Goal: Task Accomplishment & Management: Use online tool/utility

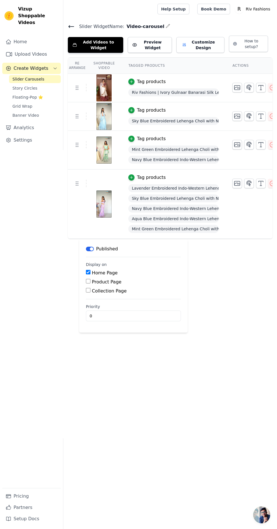
click at [33, 49] on link "Upload Videos" at bounding box center [31, 54] width 58 height 11
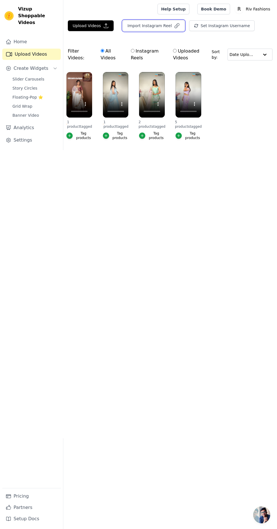
click at [135, 25] on button "Import Instagram Reel" at bounding box center [154, 25] width 62 height 11
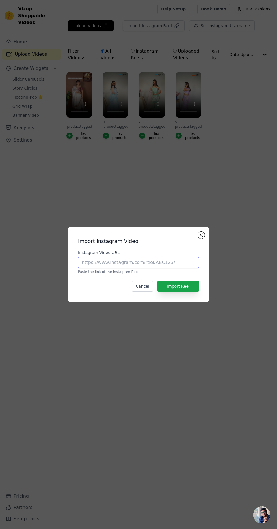
paste input "[URL][DOMAIN_NAME]"
type input "[URL][DOMAIN_NAME]"
click at [179, 292] on button "Import Reel" at bounding box center [178, 286] width 42 height 11
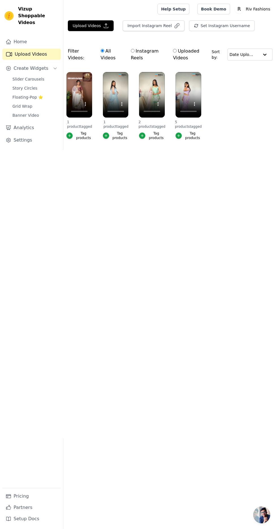
click at [19, 49] on link "Upload Videos" at bounding box center [31, 54] width 58 height 11
click at [134, 51] on input "Instagram Reels" at bounding box center [133, 51] width 4 height 4
radio input "true"
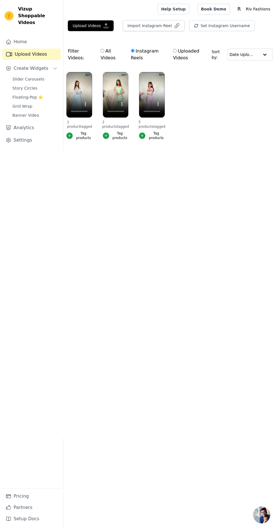
click at [102, 50] on input "All Videos" at bounding box center [103, 51] width 4 height 4
radio input "true"
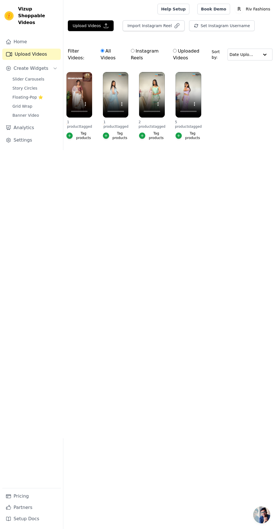
click at [23, 65] on span "Create Widgets" at bounding box center [31, 68] width 35 height 7
click at [26, 65] on span "Create Widgets" at bounding box center [31, 68] width 35 height 7
click at [50, 63] on button "Create Widgets" at bounding box center [31, 68] width 58 height 11
click at [46, 63] on button "Create Widgets" at bounding box center [31, 68] width 58 height 11
click at [149, 26] on button "Import Instagram Reel" at bounding box center [154, 25] width 62 height 11
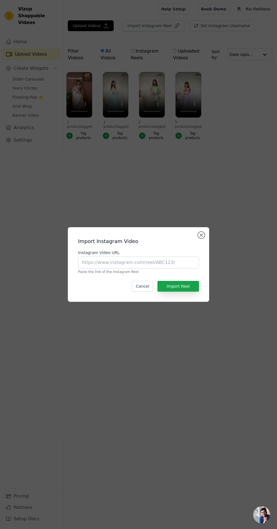
click at [67, 220] on div "Import Instagram Video Instagram Video URL Paste the link of the Instagram Reel…" at bounding box center [138, 264] width 277 height 529
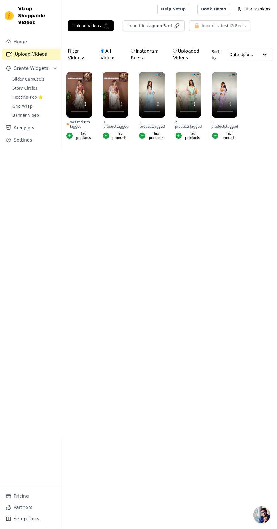
click at [70, 136] on icon "button" at bounding box center [69, 136] width 3 height 3
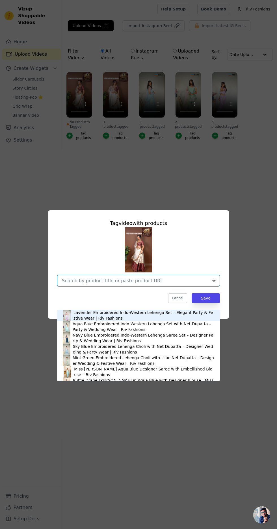
click at [205, 283] on input "No Products Tagged Tag video with products Lavender Embroidered Indo-Western Le…" at bounding box center [135, 280] width 146 height 5
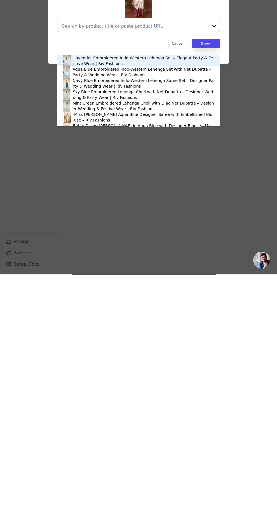
click at [165, 454] on div "Tag video with products Lavender Embroidered Indo-Western Lehenga Set – Elegant…" at bounding box center [138, 264] width 277 height 529
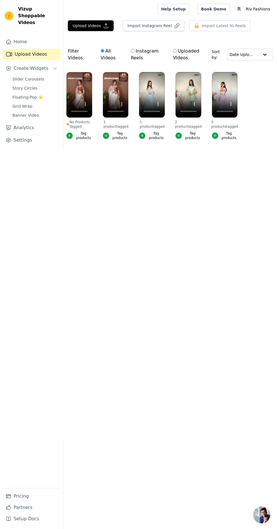
click at [84, 134] on div "Tag products" at bounding box center [83, 135] width 17 height 9
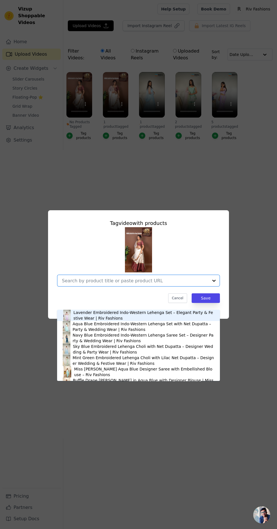
click at [205, 283] on input "No Products Tagged Tag video with products Lavender Embroidered Indo-Western Le…" at bounding box center [135, 280] width 146 height 5
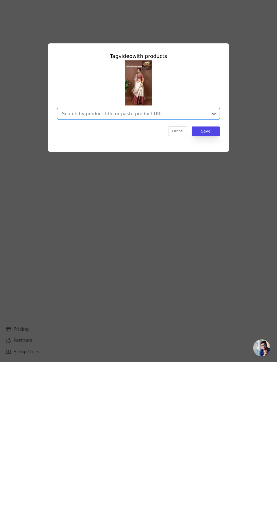
click at [100, 283] on input "No Products Tagged Tag video with products Option undefined, selected. Select i…" at bounding box center [135, 280] width 146 height 5
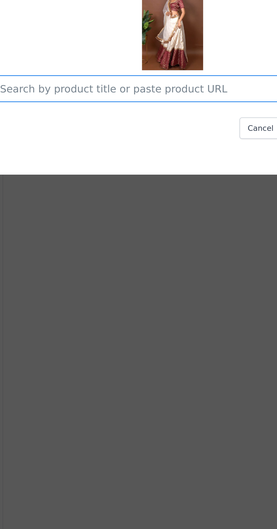
click at [105, 283] on input "No Products Tagged Tag video with products Option undefined, selected. Select i…" at bounding box center [135, 280] width 146 height 5
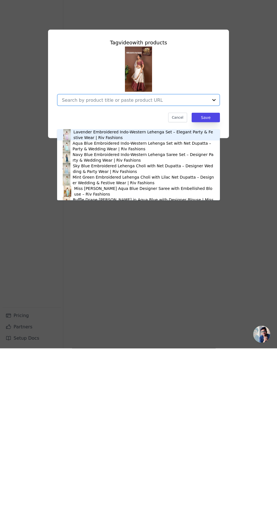
click at [36, 393] on div "Tag video with products Lavender Embroidered Indo-Western Lehenga Set – Elegant…" at bounding box center [138, 264] width 277 height 529
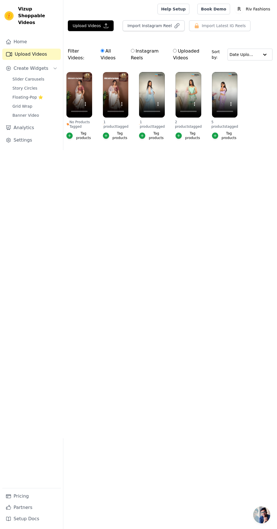
click at [71, 136] on div "button" at bounding box center [69, 136] width 6 height 6
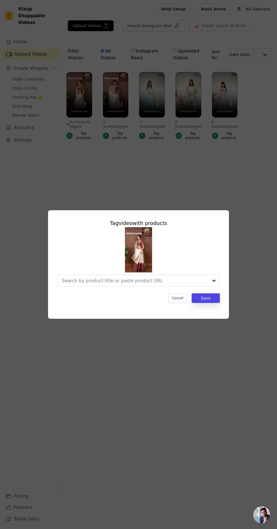
click at [204, 283] on input "No Products Tagged Tag video with products Cancel Save Tag products" at bounding box center [135, 280] width 146 height 5
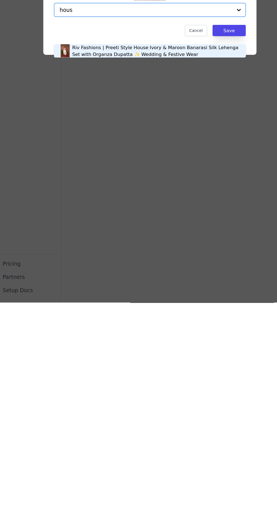
type input "house"
click at [77, 312] on div "Riv Fashions | Preeti Style House Ivory & Maroon Banarasi Silk Lehenga Set with…" at bounding box center [144, 315] width 142 height 11
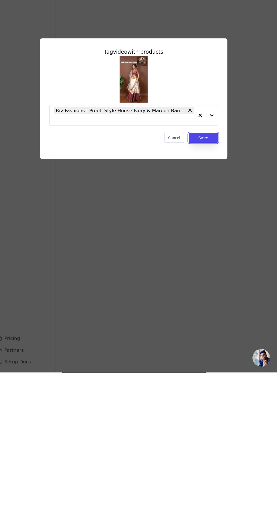
click at [204, 307] on button "Save" at bounding box center [206, 303] width 28 height 10
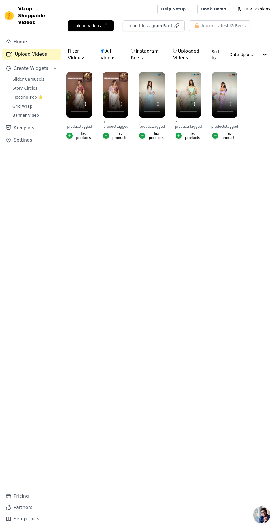
click at [36, 76] on span "Slider Carousels" at bounding box center [28, 79] width 32 height 6
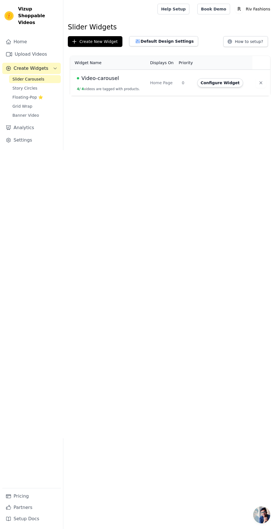
click at [145, 80] on td "Video-carousel 4 / 4 videos are tagged with products." at bounding box center [108, 83] width 77 height 26
click at [101, 77] on span "Video-carousel" at bounding box center [100, 78] width 38 height 8
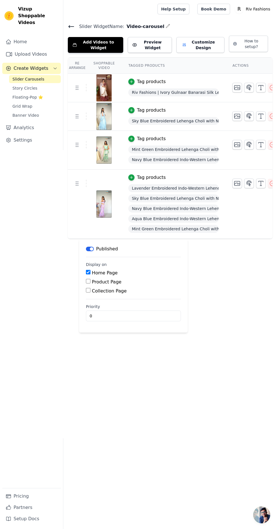
click at [109, 45] on button "Add Videos to Widget" at bounding box center [95, 45] width 55 height 16
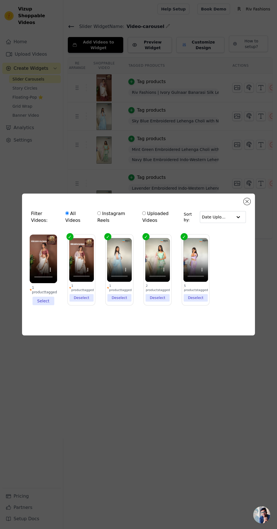
click at [47, 305] on li "1 product tagged Select" at bounding box center [43, 270] width 27 height 71
click at [0, 0] on input "1 product tagged Select" at bounding box center [0, 0] width 0 height 0
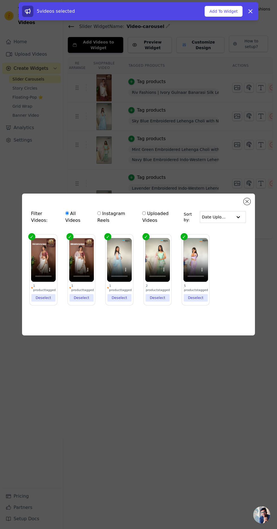
click at [230, 10] on button "Add To Widget" at bounding box center [224, 11] width 38 height 11
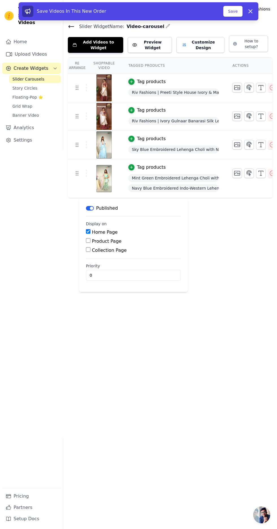
click at [236, 288] on div "Re Arrange Shoppable Video Tagged Products Actions Tag products Riv Fashions | …" at bounding box center [170, 174] width 214 height 235
click at [240, 282] on div "Re Arrange Shoppable Video Tagged Products Actions Tag products Riv Fashions | …" at bounding box center [170, 174] width 214 height 235
click at [255, 8] on button "Dismiss" at bounding box center [250, 11] width 11 height 11
click at [233, 14] on button "Save" at bounding box center [232, 11] width 19 height 11
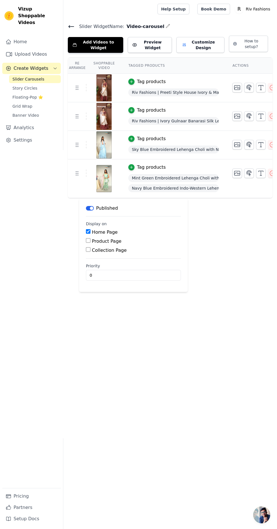
click at [103, 42] on button "Add Videos to Widget" at bounding box center [95, 45] width 55 height 16
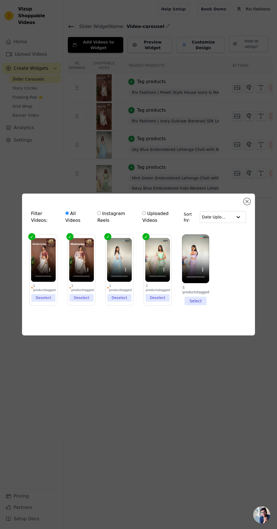
click at [199, 305] on li "5 products tagged Select" at bounding box center [195, 270] width 27 height 71
click at [0, 0] on input "5 products tagged Select" at bounding box center [0, 0] width 0 height 0
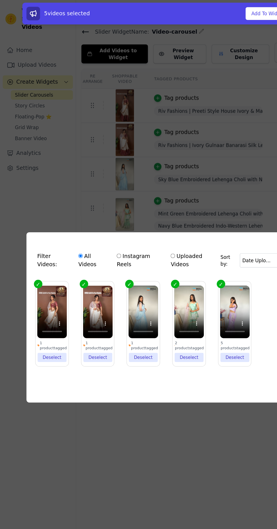
click at [86, 302] on li "1 product tagged Deselect" at bounding box center [81, 270] width 25 height 64
click at [0, 0] on input "1 product tagged Deselect" at bounding box center [0, 0] width 0 height 0
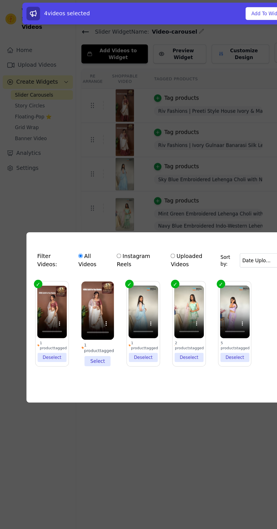
click at [124, 302] on li "1 product tagged Deselect" at bounding box center [119, 270] width 25 height 64
click at [0, 0] on input "1 product tagged Deselect" at bounding box center [0, 0] width 0 height 0
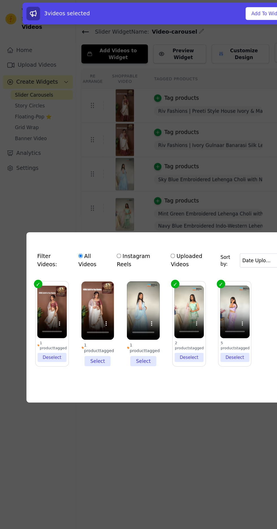
click at [216, 10] on button "Add To Widget" at bounding box center [224, 11] width 38 height 11
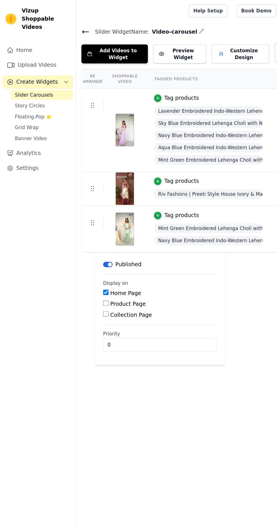
click at [105, 43] on button "Add Videos to Widget" at bounding box center [95, 45] width 55 height 16
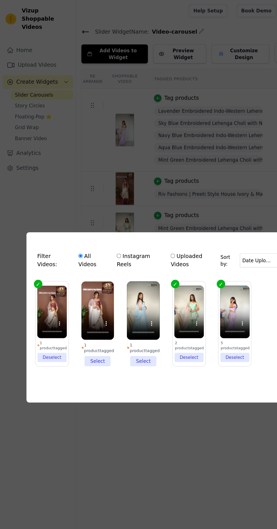
click at [87, 305] on li "1 product tagged Select" at bounding box center [81, 270] width 27 height 71
click at [0, 0] on input "1 product tagged Select" at bounding box center [0, 0] width 0 height 0
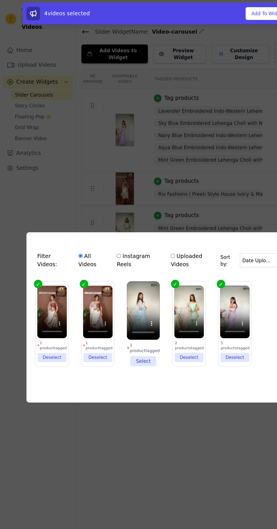
click at [196, 302] on li "5 products tagged Deselect" at bounding box center [195, 270] width 25 height 64
click at [0, 0] on input "5 products tagged Deselect" at bounding box center [0, 0] width 0 height 0
click at [220, 13] on button "Add To Widget" at bounding box center [224, 11] width 38 height 11
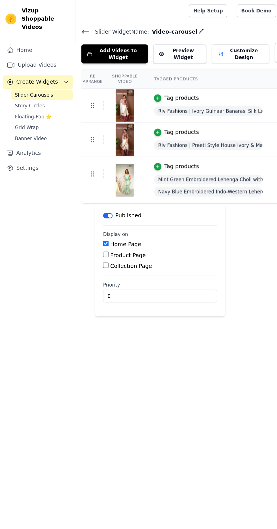
click at [205, 45] on button "Customize Design" at bounding box center [200, 45] width 48 height 16
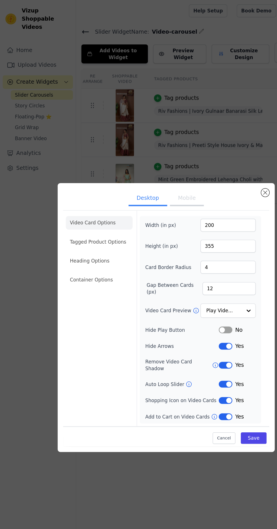
click at [92, 207] on li "Tagged Product Options" at bounding box center [83, 201] width 56 height 11
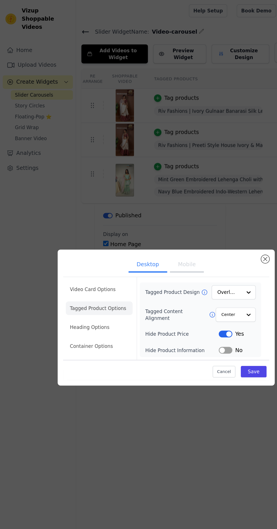
click at [47, 196] on div "Desktop Mobile Video Card Options Tagged Product Options Heading Options Contai…" at bounding box center [138, 264] width 277 height 529
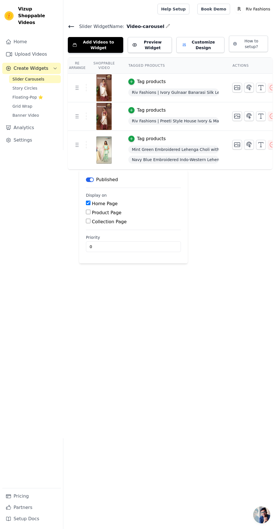
click at [102, 42] on button "Add Videos to Widget" at bounding box center [95, 45] width 55 height 16
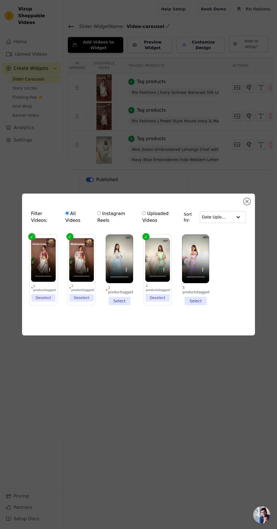
click at [86, 302] on li "1 product tagged Deselect" at bounding box center [81, 270] width 25 height 64
click at [0, 0] on input "1 product tagged Deselect" at bounding box center [0, 0] width 0 height 0
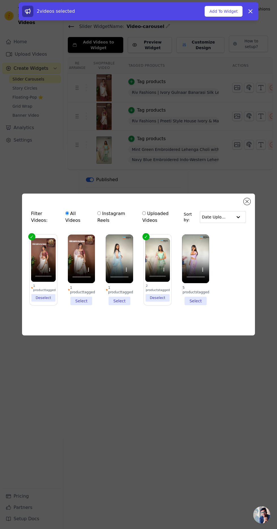
click at [199, 305] on li "5 products tagged Select" at bounding box center [195, 270] width 27 height 71
click at [0, 0] on input "5 products tagged Select" at bounding box center [0, 0] width 0 height 0
click at [127, 305] on li "1 product tagged Select" at bounding box center [119, 270] width 27 height 71
click at [0, 0] on input "1 product tagged Select" at bounding box center [0, 0] width 0 height 0
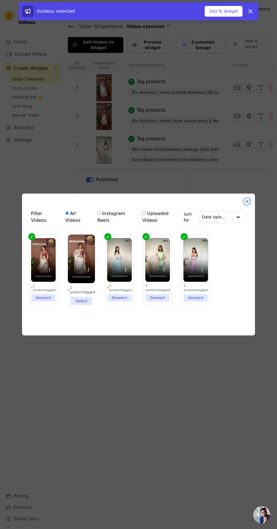
click at [247, 205] on button "Close modal" at bounding box center [247, 201] width 7 height 7
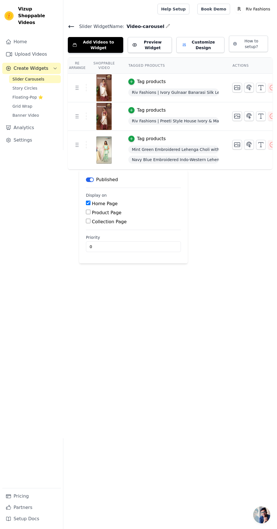
click at [110, 44] on button "Add Videos to Widget" at bounding box center [95, 45] width 55 height 16
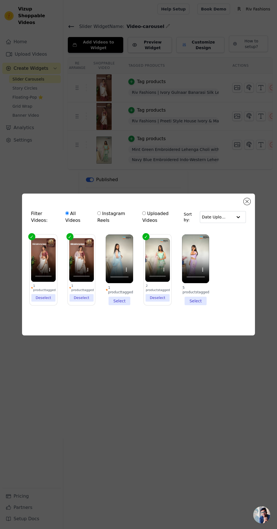
click at [100, 215] on input "Instagram Reels" at bounding box center [99, 213] width 4 height 4
radio input "true"
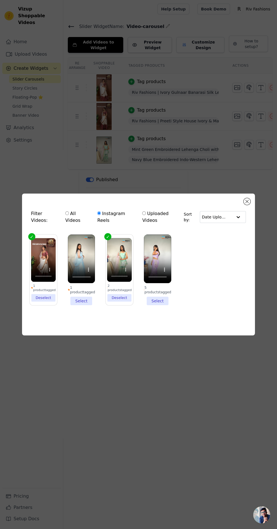
click at [85, 305] on li "1 product tagged Select" at bounding box center [81, 270] width 27 height 71
click at [0, 0] on input "1 product tagged Select" at bounding box center [0, 0] width 0 height 0
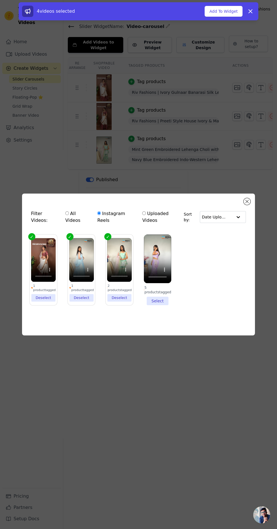
click at [163, 305] on li "5 products tagged Select" at bounding box center [157, 270] width 27 height 71
click at [0, 0] on input "5 products tagged Select" at bounding box center [0, 0] width 0 height 0
click at [146, 215] on input "Uploaded Videos" at bounding box center [144, 213] width 4 height 4
radio input "true"
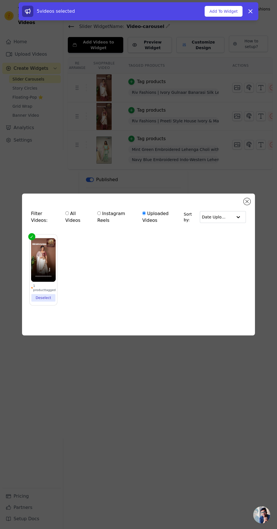
click at [48, 305] on label "1 product tagged Deselect" at bounding box center [43, 269] width 28 height 71
click at [0, 0] on input "1 product tagged Deselect" at bounding box center [0, 0] width 0 height 0
click at [230, 11] on button "Add To Widget" at bounding box center [224, 11] width 38 height 11
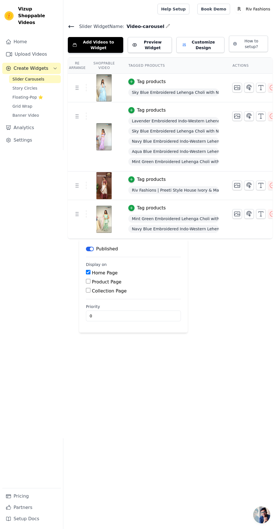
click at [195, 186] on div "Riv Fashions | Preeti Style House Ivory & Maroon Banarasi Silk Lehenga Set with…" at bounding box center [173, 190] width 90 height 10
click at [144, 177] on div "Tag products" at bounding box center [151, 179] width 29 height 7
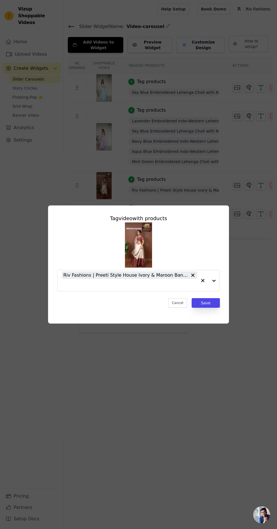
click at [169, 288] on input "text" at bounding box center [129, 284] width 135 height 7
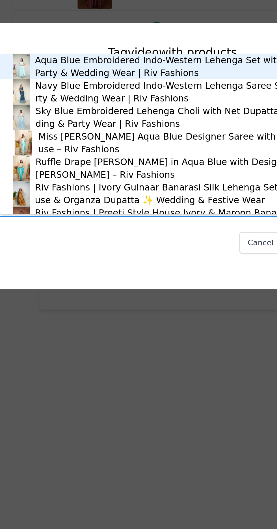
type input "ban"
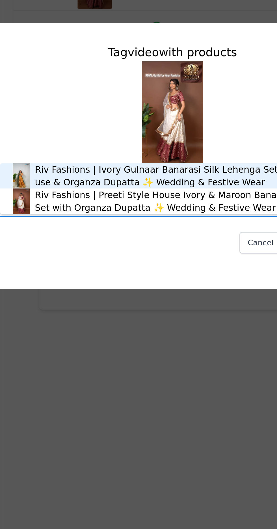
click at [136, 274] on div "Riv Fashions | Ivory Gulnaar Banarasi Silk Lehenga Set with Maroon Blouse & Org…" at bounding box center [148, 273] width 142 height 11
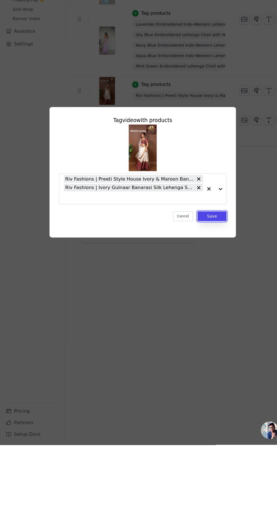
click at [217, 312] on button "Save" at bounding box center [206, 307] width 28 height 10
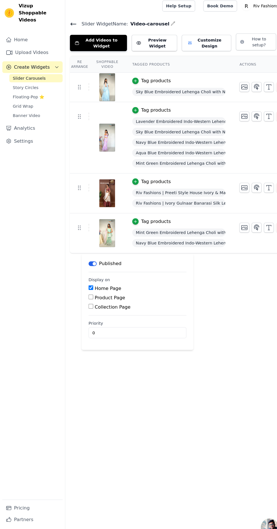
click at [18, 85] on span "Story Circles" at bounding box center [24, 88] width 25 height 6
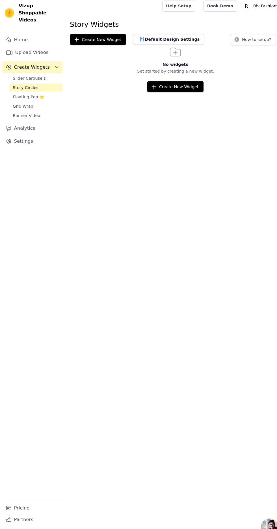
click at [22, 103] on span "Grid Wrap" at bounding box center [22, 106] width 20 height 6
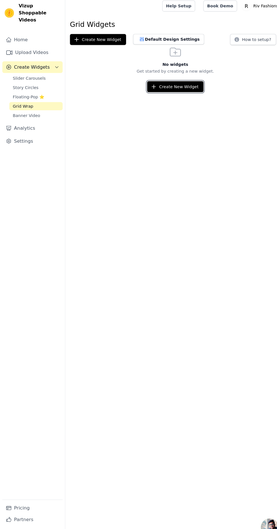
click at [152, 90] on icon "button" at bounding box center [149, 87] width 6 height 6
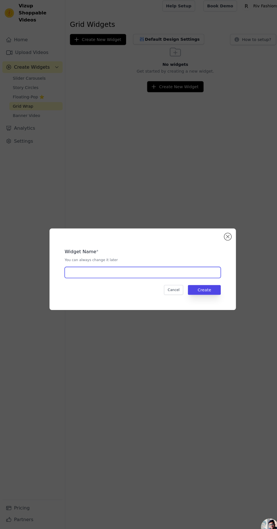
click at [90, 273] on input "text" at bounding box center [138, 267] width 151 height 11
type input "Riv Fashions"
click at [144, 265] on div "Widget Name * You can always change it later Riv Fashions" at bounding box center [138, 256] width 151 height 33
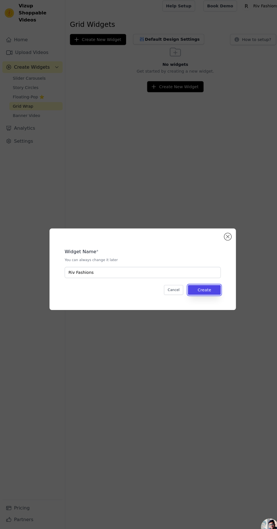
click at [205, 289] on button "Create" at bounding box center [198, 285] width 32 height 10
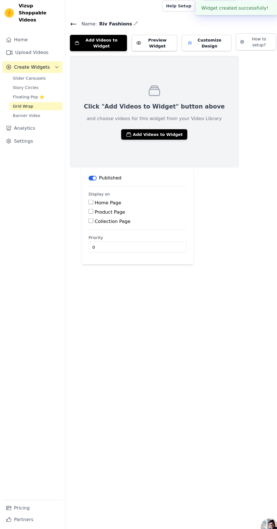
click at [149, 48] on button "Preview Widget" at bounding box center [150, 45] width 44 height 16
click at [88, 199] on input "Home Page" at bounding box center [88, 199] width 5 height 5
checkbox input "true"
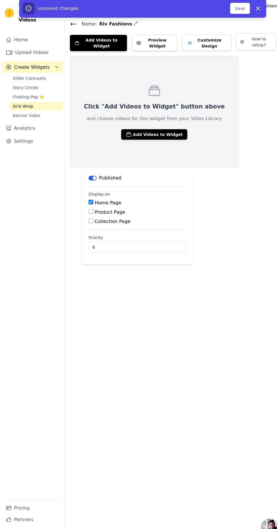
click at [91, 42] on button "Add Videos to Widget" at bounding box center [95, 45] width 55 height 16
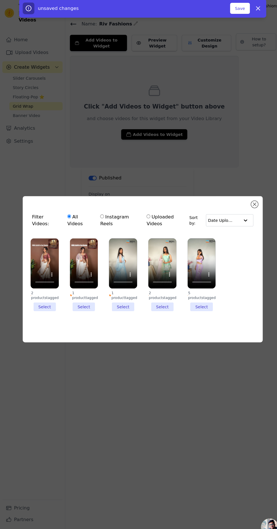
click at [39, 305] on li "2 products tagged Select" at bounding box center [43, 270] width 27 height 71
click at [0, 0] on input "2 products tagged Select" at bounding box center [0, 0] width 0 height 0
click at [123, 305] on li "1 product tagged Select" at bounding box center [119, 270] width 27 height 71
click at [0, 0] on input "1 product tagged Select" at bounding box center [0, 0] width 0 height 0
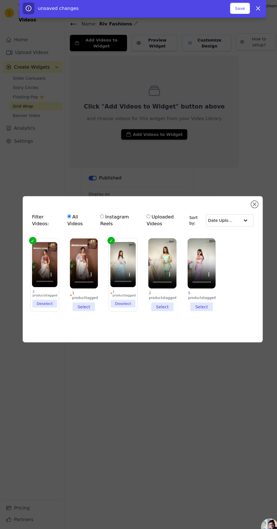
click at [159, 305] on li "2 products tagged Select" at bounding box center [157, 270] width 27 height 71
click at [0, 0] on input "2 products tagged Select" at bounding box center [0, 0] width 0 height 0
click at [190, 305] on li "5 products tagged Select" at bounding box center [195, 270] width 27 height 71
click at [0, 0] on input "5 products tagged Select" at bounding box center [0, 0] width 0 height 0
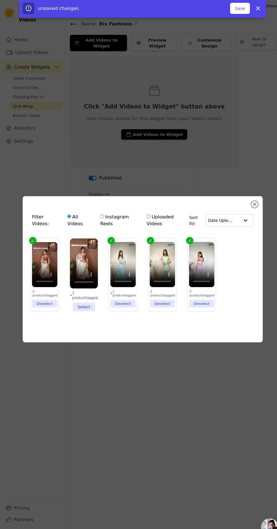
click at [226, 9] on button "Save" at bounding box center [232, 11] width 19 height 11
click at [220, 156] on div "Filter Videos: All Videos Instagram Reels Uploaded Videos Sort by: Date Uploade…" at bounding box center [138, 264] width 277 height 529
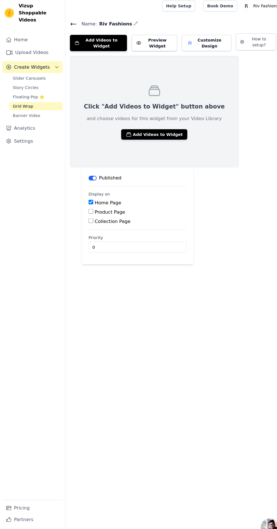
click at [149, 42] on button "Preview Widget" at bounding box center [150, 45] width 44 height 16
click at [133, 137] on button "Add Videos to Widget" at bounding box center [150, 134] width 64 height 10
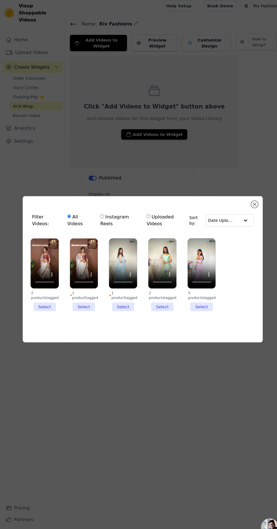
click at [43, 305] on li "2 products tagged Select" at bounding box center [43, 270] width 27 height 71
click at [0, 0] on input "2 products tagged Select" at bounding box center [0, 0] width 0 height 0
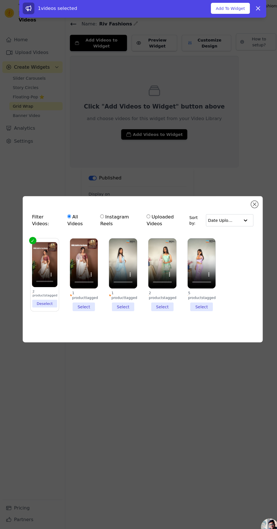
click at [114, 305] on li "1 product tagged Select" at bounding box center [119, 270] width 27 height 71
click at [0, 0] on input "1 product tagged Select" at bounding box center [0, 0] width 0 height 0
click at [160, 294] on div "2 products tagged" at bounding box center [157, 289] width 27 height 9
click at [0, 0] on input "2 products tagged Select" at bounding box center [0, 0] width 0 height 0
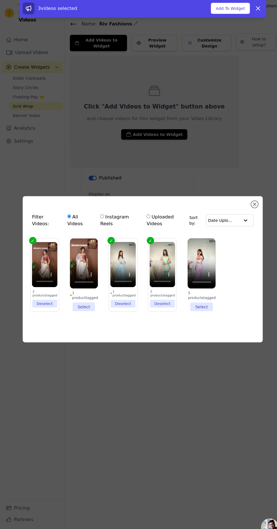
click at [191, 305] on li "5 products tagged Select" at bounding box center [195, 270] width 27 height 71
click at [0, 0] on input "5 products tagged Select" at bounding box center [0, 0] width 0 height 0
click at [211, 7] on button "Add To Widget" at bounding box center [224, 11] width 38 height 11
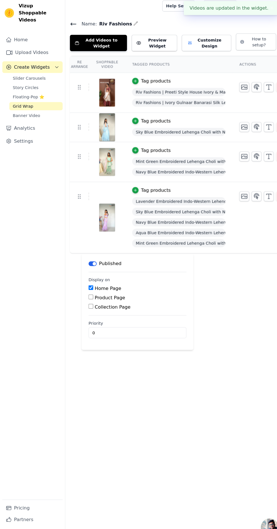
click at [149, 42] on button "Preview Widget" at bounding box center [150, 45] width 44 height 16
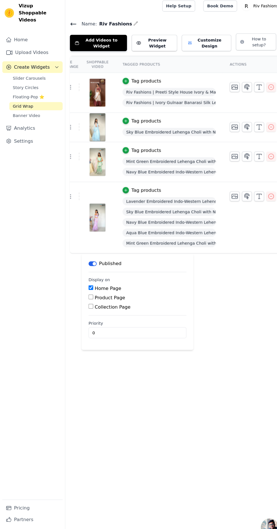
click at [261, 88] on icon "button" at bounding box center [263, 87] width 5 height 5
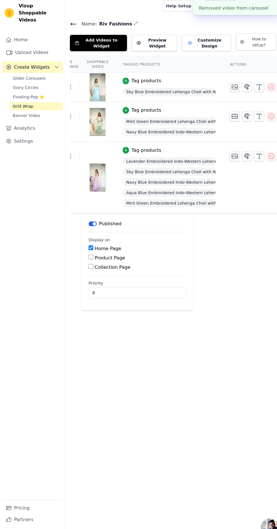
click at [263, 85] on icon "button" at bounding box center [263, 87] width 5 height 5
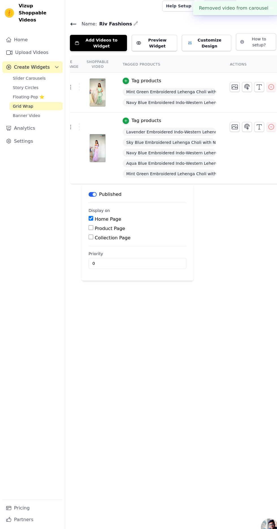
click at [262, 87] on icon "button" at bounding box center [263, 87] width 7 height 7
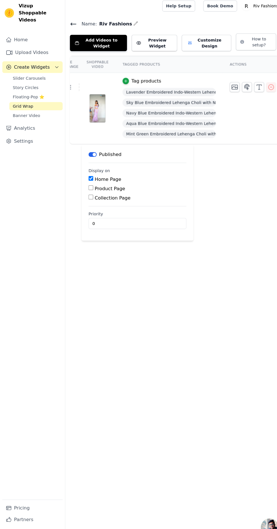
click at [261, 88] on icon "button" at bounding box center [263, 87] width 5 height 5
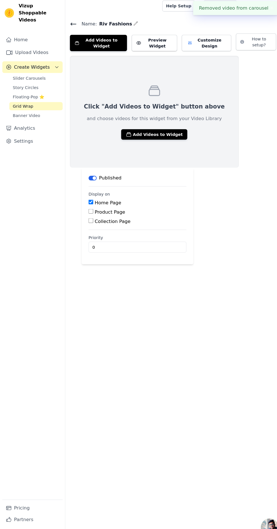
click at [25, 85] on span "Story Circles" at bounding box center [24, 88] width 25 height 6
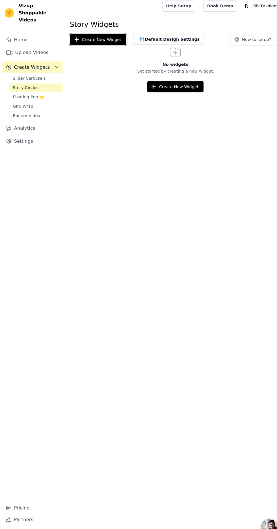
click at [83, 41] on button "Create New Widget" at bounding box center [95, 41] width 55 height 11
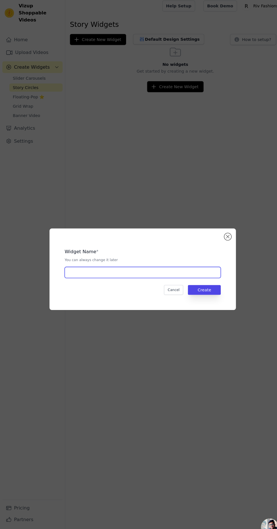
click at [92, 273] on input "text" at bounding box center [138, 267] width 151 height 11
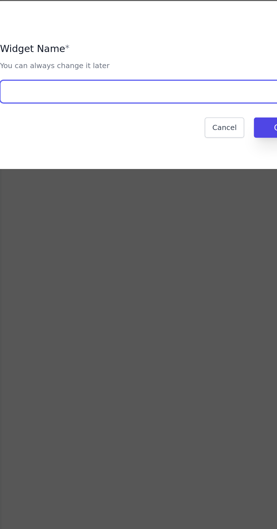
type input "Riv Fashions"
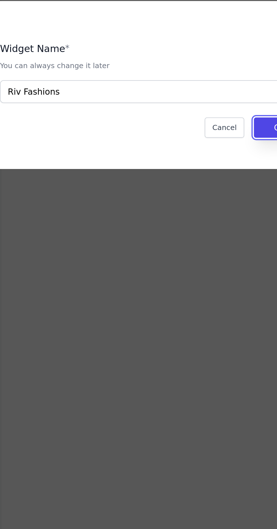
click at [186, 289] on button "Create" at bounding box center [198, 285] width 32 height 10
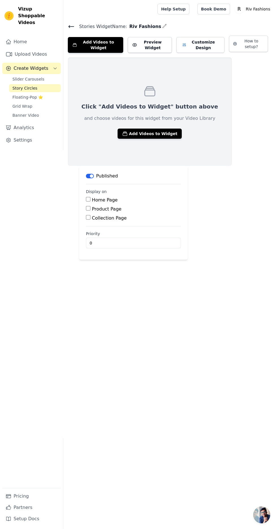
click at [88, 199] on input "Home Page" at bounding box center [88, 199] width 5 height 5
checkbox input "true"
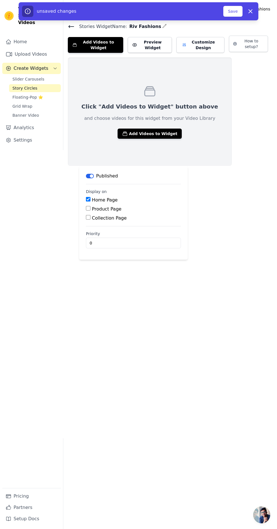
click at [129, 132] on button "Add Videos to Widget" at bounding box center [150, 134] width 64 height 10
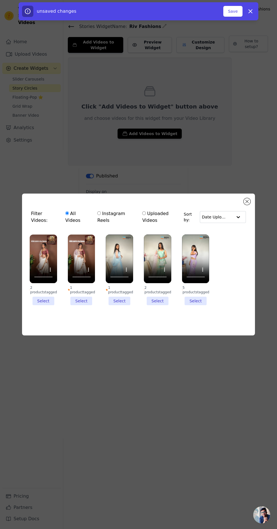
click at [40, 305] on li "2 products tagged Select" at bounding box center [43, 270] width 27 height 71
click at [0, 0] on input "2 products tagged Select" at bounding box center [0, 0] width 0 height 0
click at [114, 305] on li "1 product tagged Select" at bounding box center [119, 270] width 27 height 71
click at [0, 0] on input "1 product tagged Select" at bounding box center [0, 0] width 0 height 0
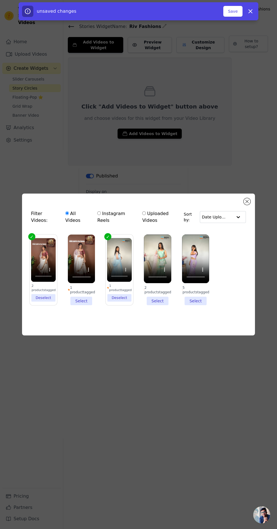
click at [153, 305] on li "2 products tagged Select" at bounding box center [157, 270] width 27 height 71
click at [0, 0] on input "2 products tagged Select" at bounding box center [0, 0] width 0 height 0
click at [188, 305] on li "5 products tagged Select" at bounding box center [195, 270] width 27 height 71
click at [0, 0] on input "5 products tagged Select" at bounding box center [0, 0] width 0 height 0
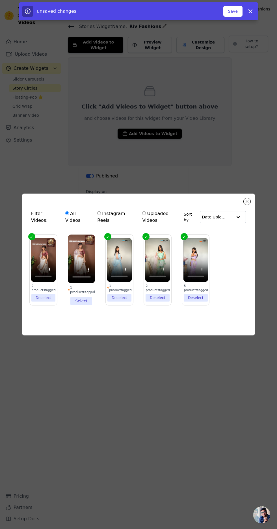
click at [233, 11] on button "Save" at bounding box center [232, 11] width 19 height 11
click at [242, 146] on div "Filter Videos: All Videos Instagram Reels Uploaded Videos Sort by: Date Uploade…" at bounding box center [138, 264] width 277 height 529
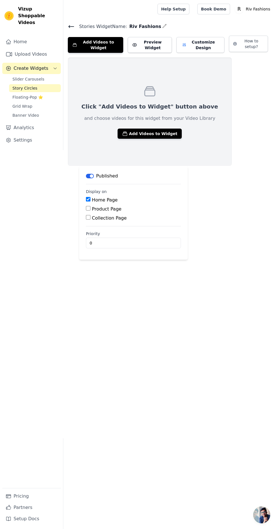
click at [151, 42] on button "Preview Widget" at bounding box center [150, 45] width 44 height 16
click at [134, 131] on button "Add Videos to Widget" at bounding box center [150, 134] width 64 height 10
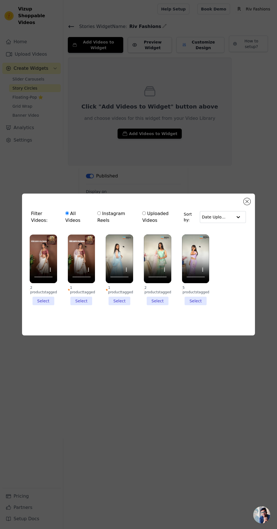
click at [41, 305] on li "2 products tagged Select" at bounding box center [43, 270] width 27 height 71
click at [0, 0] on input "2 products tagged Select" at bounding box center [0, 0] width 0 height 0
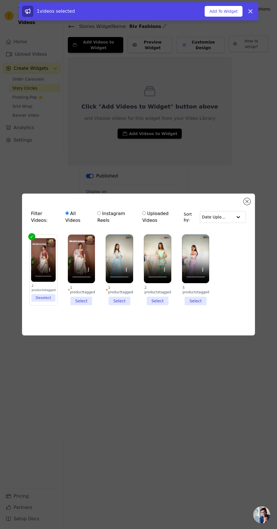
click at [123, 305] on li "1 product tagged Select" at bounding box center [119, 270] width 27 height 71
click at [0, 0] on input "1 product tagged Select" at bounding box center [0, 0] width 0 height 0
click at [163, 305] on li "2 products tagged Select" at bounding box center [157, 270] width 27 height 71
click at [0, 0] on input "2 products tagged Select" at bounding box center [0, 0] width 0 height 0
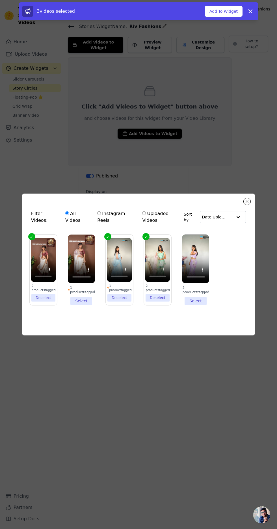
click at [192, 294] on div "5 products tagged" at bounding box center [195, 289] width 27 height 9
click at [0, 0] on input "5 products tagged Select" at bounding box center [0, 0] width 0 height 0
click at [217, 12] on button "Add To Widget" at bounding box center [224, 11] width 38 height 11
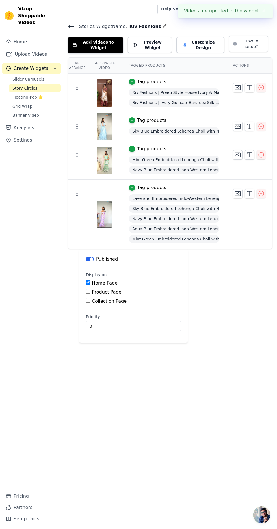
click at [147, 40] on button "Preview Widget" at bounding box center [150, 45] width 44 height 16
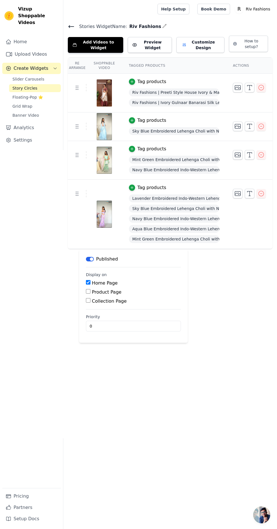
click at [260, 85] on icon "button" at bounding box center [261, 87] width 5 height 5
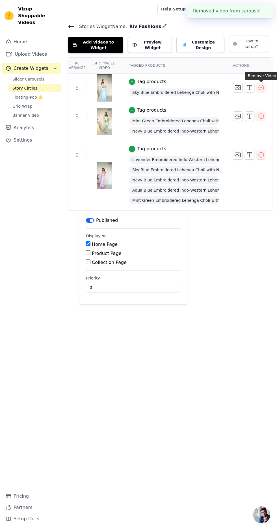
click at [258, 86] on icon "button" at bounding box center [261, 87] width 7 height 7
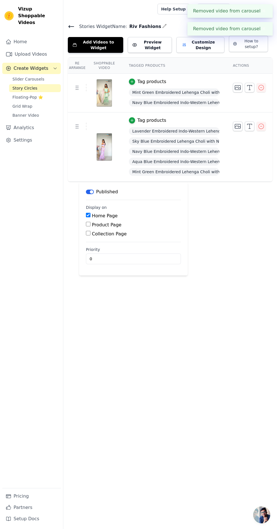
click at [261, 84] on icon "button" at bounding box center [261, 87] width 7 height 7
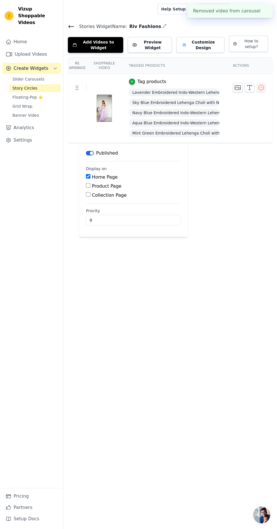
click at [264, 88] on icon "button" at bounding box center [261, 87] width 5 height 5
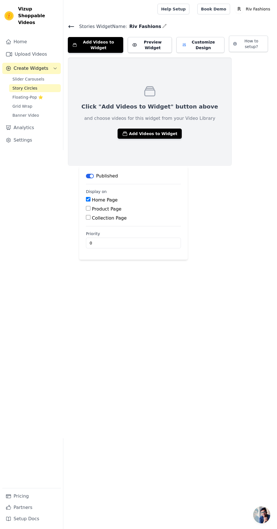
click at [15, 38] on link "Home" at bounding box center [31, 41] width 58 height 11
